Goal: Information Seeking & Learning: Find specific fact

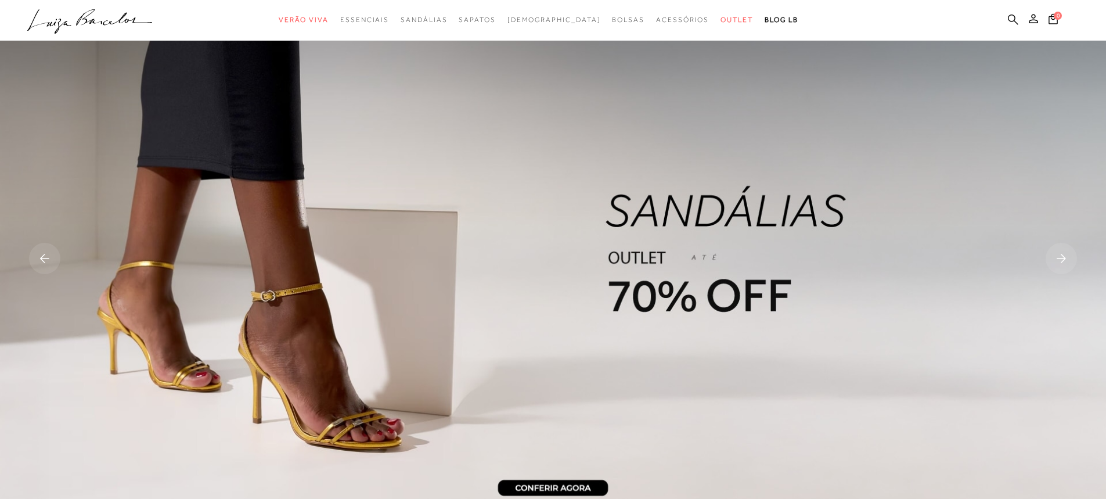
click at [1015, 19] on icon at bounding box center [1013, 19] width 10 height 10
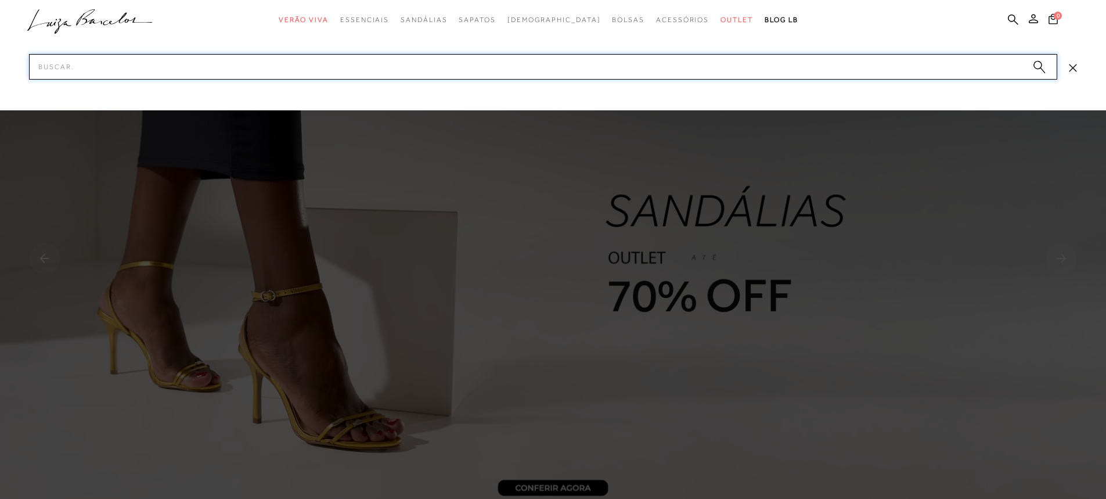
paste input "77770654-39"
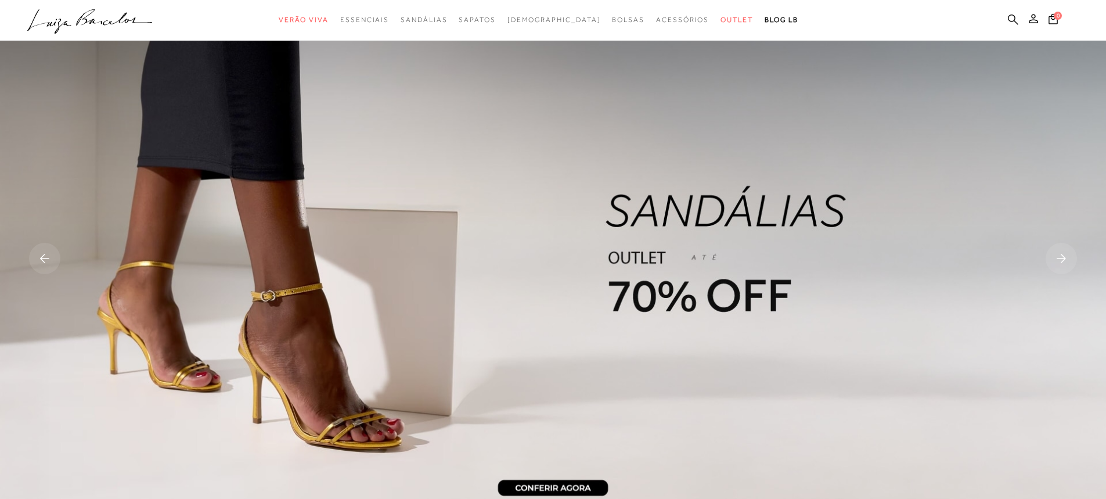
click at [1011, 19] on icon at bounding box center [1013, 19] width 10 height 11
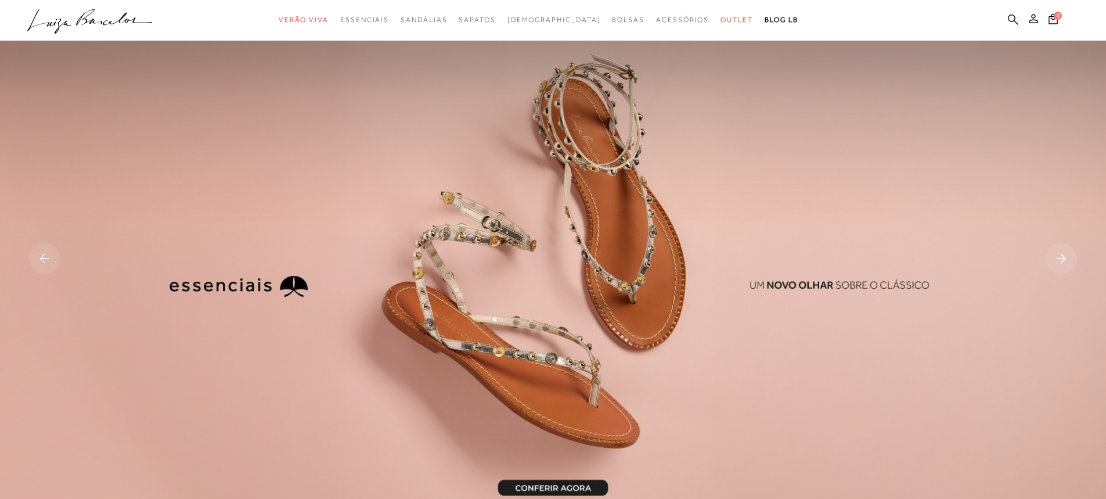
click at [1015, 15] on icon at bounding box center [1013, 19] width 10 height 11
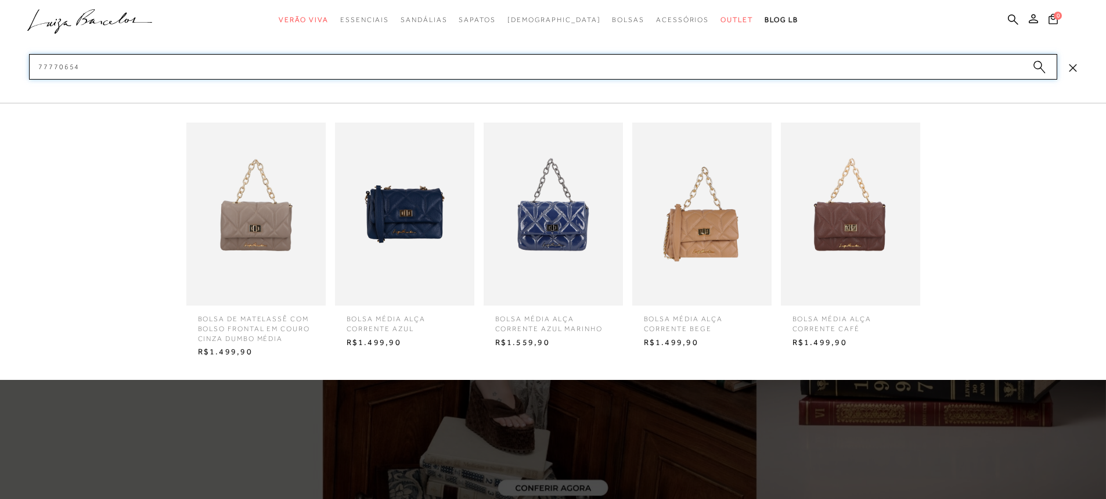
type input "77770654"
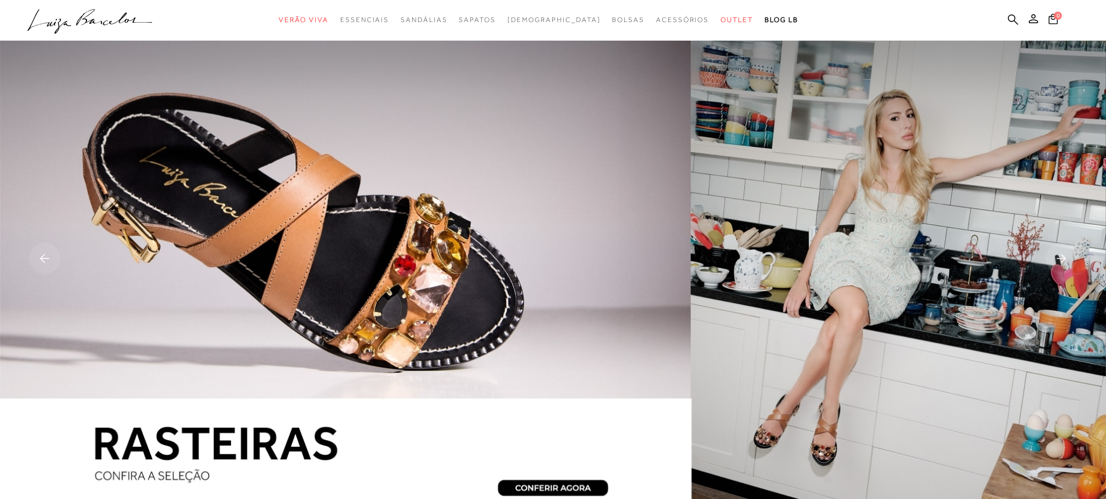
drag, startPoint x: 1011, startPoint y: 17, endPoint x: 998, endPoint y: 21, distance: 13.4
click at [1011, 17] on icon at bounding box center [1013, 19] width 10 height 11
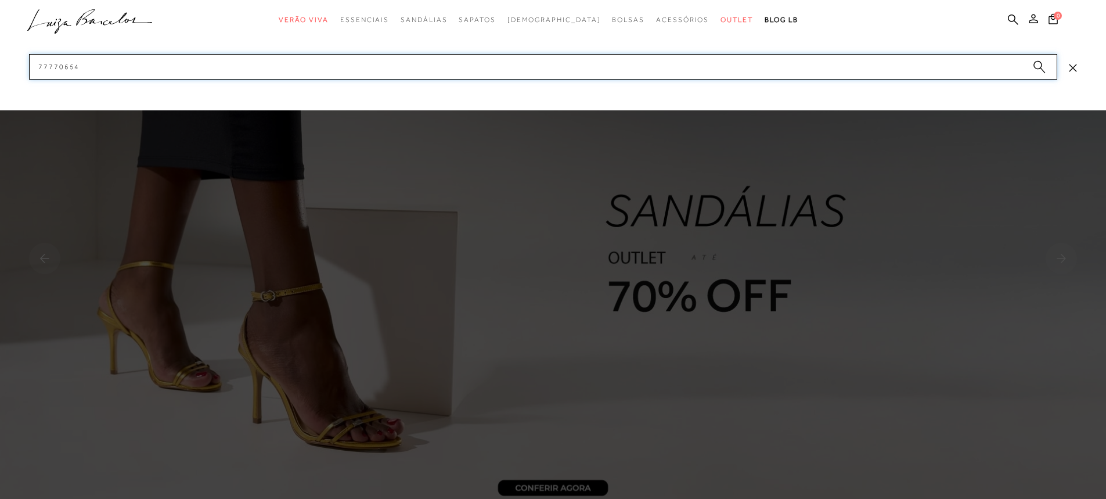
drag, startPoint x: 83, startPoint y: 72, endPoint x: 0, endPoint y: 98, distance: 87.0
click at [0, 1] on div "categoryHeader .a{fill-rule:evenodd;} Verão Viva Em alta Charms Mules" at bounding box center [553, 0] width 1106 height 1
paste input "77770655-39"
type input "77770655-39"
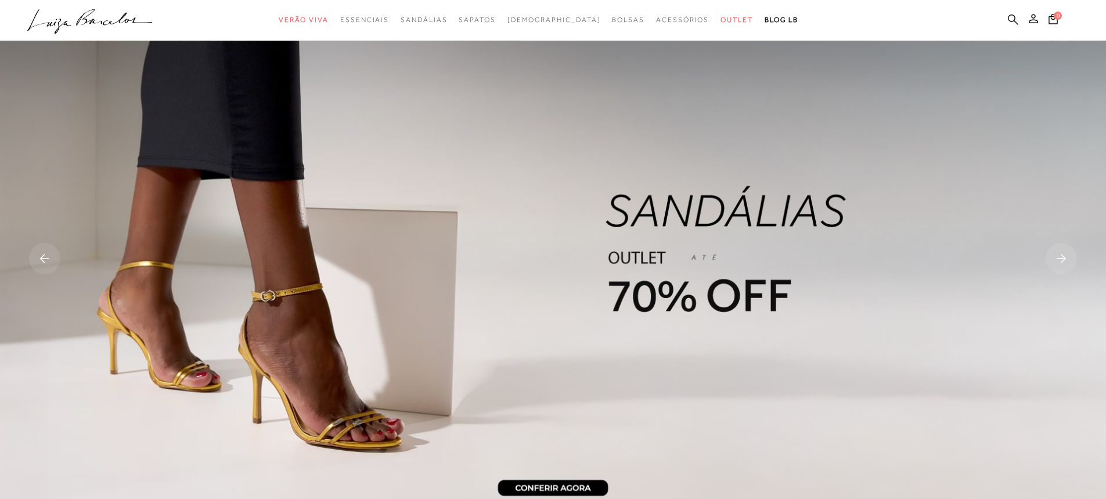
click at [1011, 17] on icon at bounding box center [1013, 19] width 10 height 11
click at [1008, 19] on icon at bounding box center [1013, 19] width 10 height 10
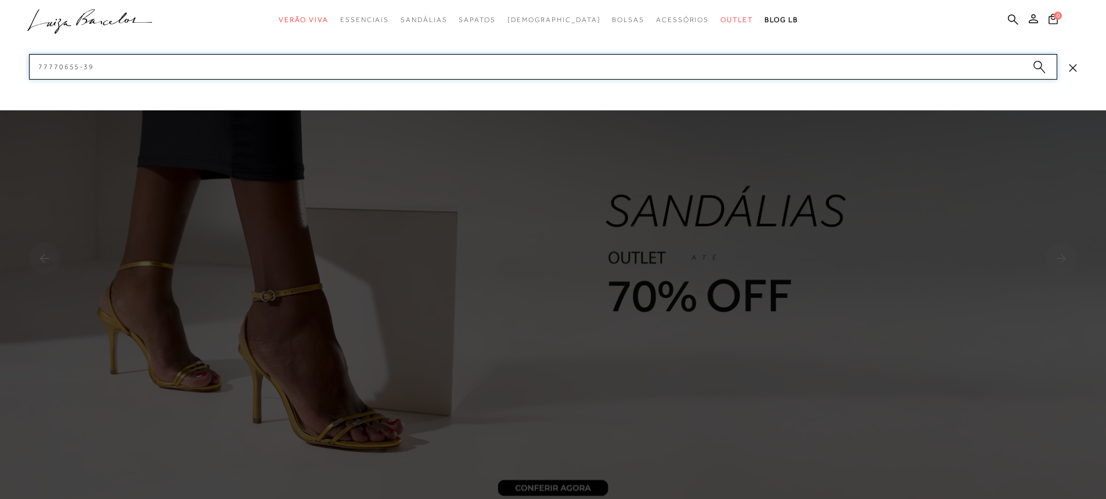
drag, startPoint x: 123, startPoint y: 70, endPoint x: 45, endPoint y: 81, distance: 79.1
click at [45, 1] on div "categoryHeader .a{fill-rule:evenodd;} Verão Viva Em alta Charms Mules" at bounding box center [553, 0] width 1106 height 1
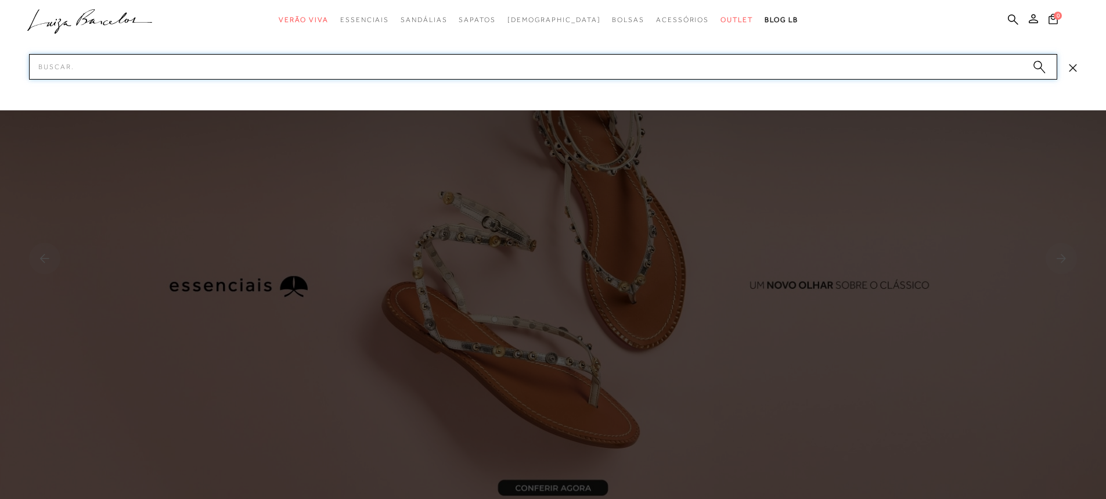
paste input "77770655-39"
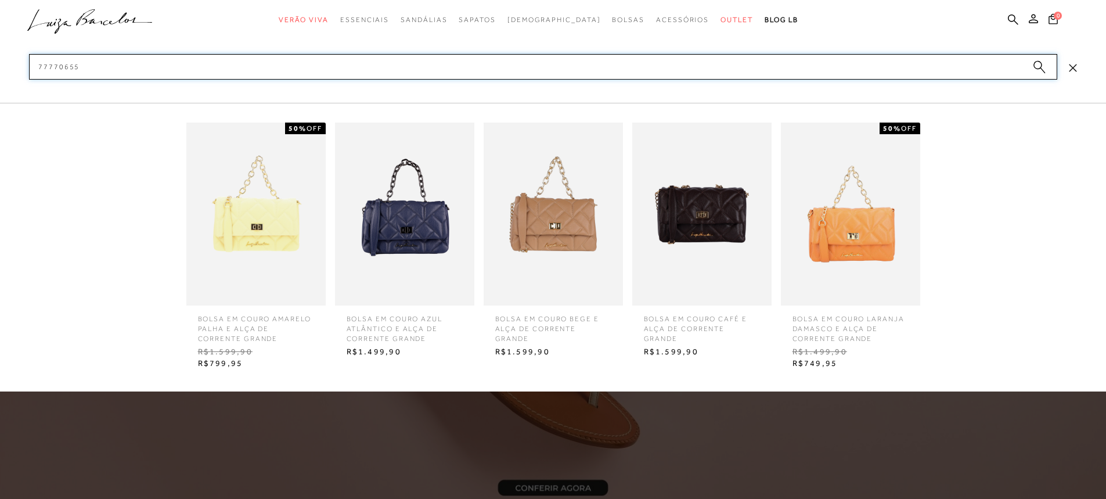
type input "77770655"
click at [705, 226] on img at bounding box center [701, 213] width 139 height 183
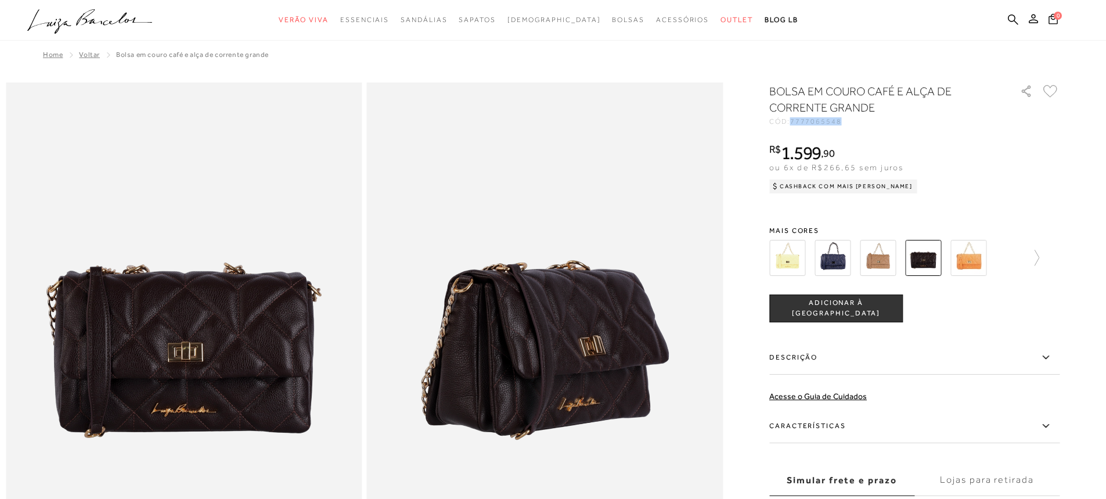
drag, startPoint x: 797, startPoint y: 121, endPoint x: 858, endPoint y: 121, distance: 60.9
click at [858, 121] on div "CÓD: 7777065548" at bounding box center [885, 121] width 232 height 7
copy span "7777065548"
click at [953, 258] on img at bounding box center [943, 258] width 36 height 36
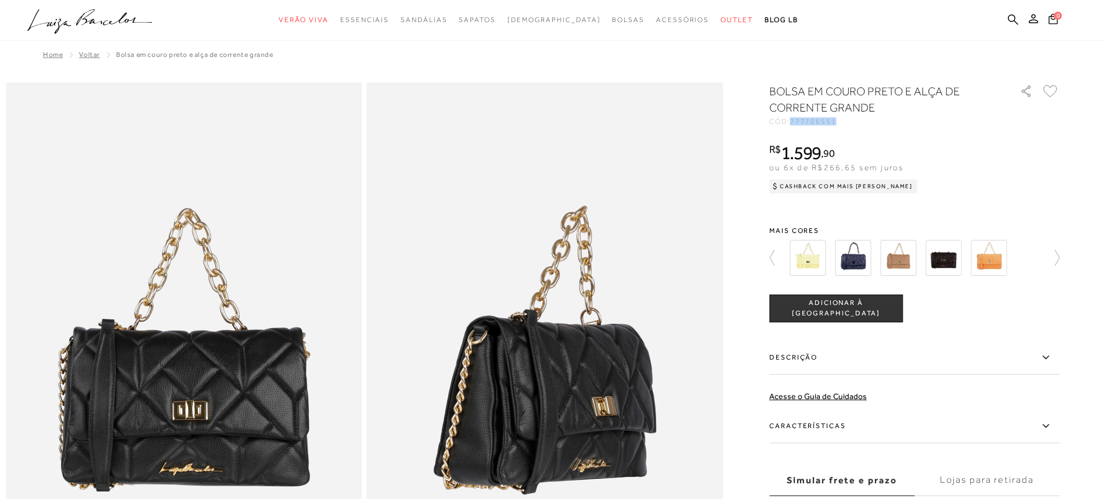
drag, startPoint x: 797, startPoint y: 122, endPoint x: 840, endPoint y: 120, distance: 43.6
click at [836, 120] on span "777706551" at bounding box center [813, 121] width 46 height 8
copy span "777706551"
